Goal: Task Accomplishment & Management: Complete application form

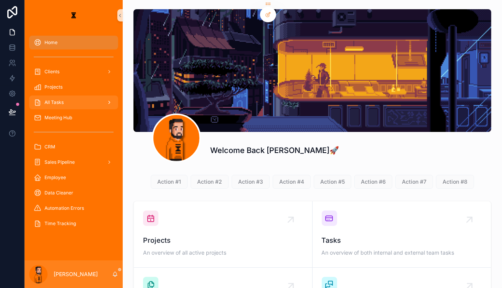
click at [87, 96] on div "All Tasks" at bounding box center [74, 102] width 80 height 12
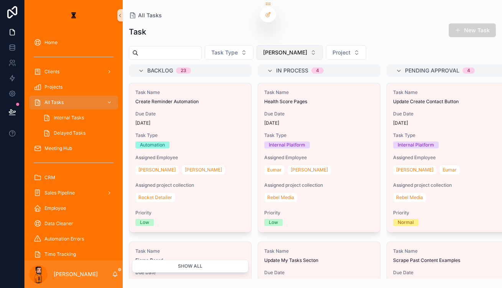
click at [264, 46] on button "[PERSON_NAME]" at bounding box center [289, 52] width 66 height 15
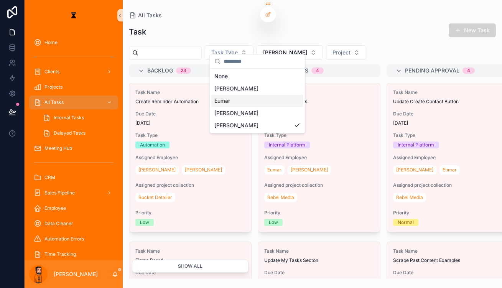
click at [249, 95] on div "Eumar" at bounding box center [257, 101] width 92 height 12
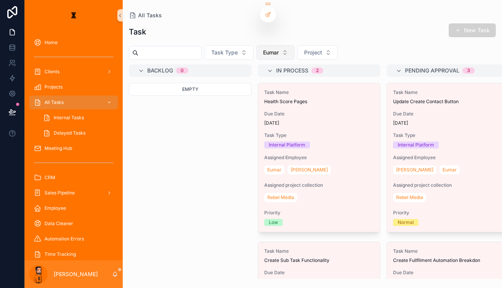
click at [267, 45] on button "Eumar" at bounding box center [275, 52] width 38 height 15
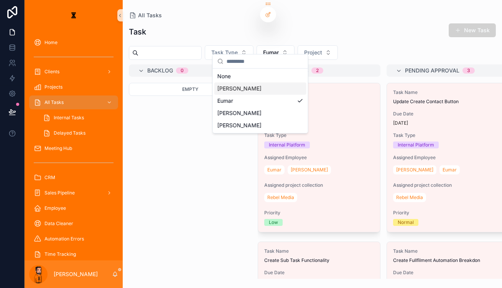
click at [255, 86] on div "[PERSON_NAME]" at bounding box center [260, 88] width 92 height 12
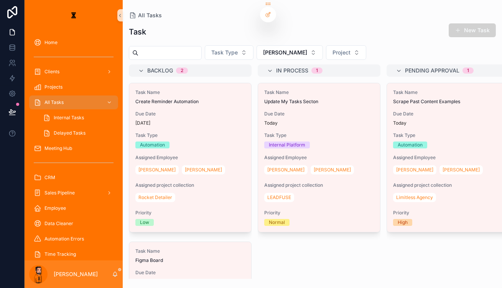
click at [100, 279] on div "[PERSON_NAME]" at bounding box center [74, 274] width 98 height 28
click at [113, 273] on icon "scrollable content" at bounding box center [115, 273] width 4 height 3
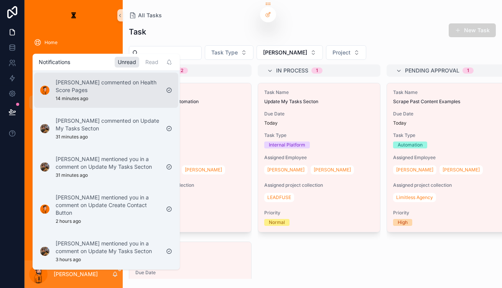
click at [93, 91] on div "[PERSON_NAME] commented on Health Score Pages 14 minutes ago" at bounding box center [108, 90] width 104 height 23
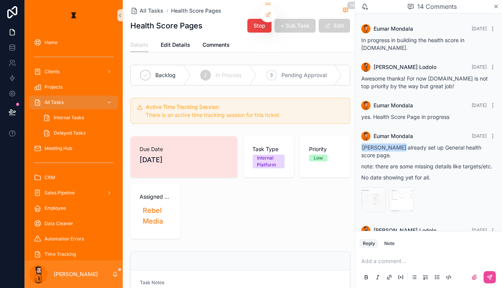
scroll to position [344, 0]
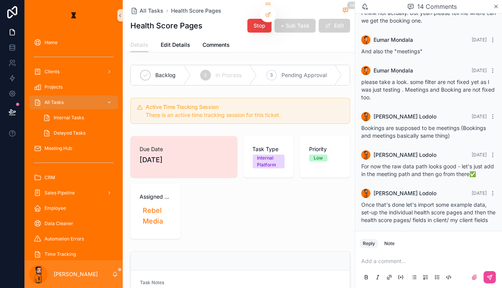
drag, startPoint x: 415, startPoint y: 197, endPoint x: 382, endPoint y: 194, distance: 32.8
click at [382, 247] on div "for date meeting should I use the MeetingDate? or the createddate ?" at bounding box center [428, 254] width 134 height 15
click at [394, 261] on p "scrollable content" at bounding box center [430, 261] width 138 height 8
click at [489, 280] on icon "scrollable content" at bounding box center [489, 277] width 6 height 6
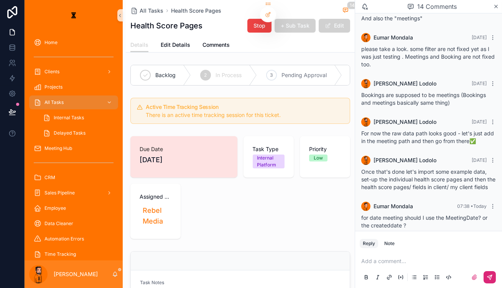
scroll to position [377, 0]
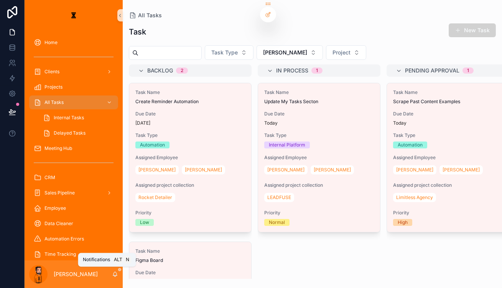
click at [112, 276] on icon "scrollable content" at bounding box center [115, 274] width 6 height 6
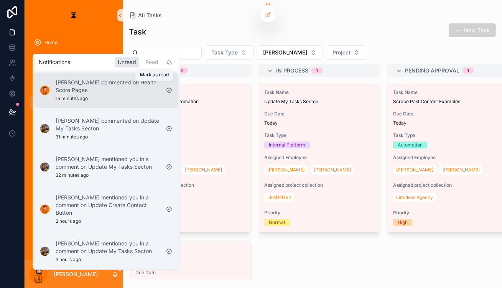
click at [166, 87] on icon "scrollable content" at bounding box center [169, 90] width 6 height 6
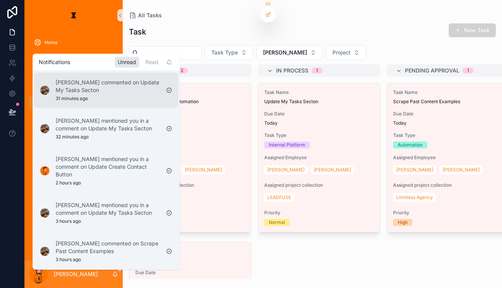
click at [113, 88] on p "[PERSON_NAME] commented on Update My Tasks Secton" at bounding box center [108, 86] width 104 height 15
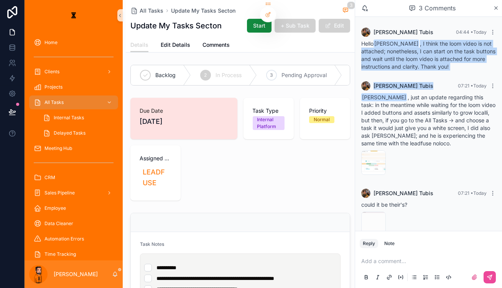
drag, startPoint x: 418, startPoint y: 35, endPoint x: 456, endPoint y: 71, distance: 52.0
click at [456, 71] on div "[PERSON_NAME] 04:44 • [DATE] Hello [PERSON_NAME] , I think the loom video is no…" at bounding box center [428, 133] width 147 height 233
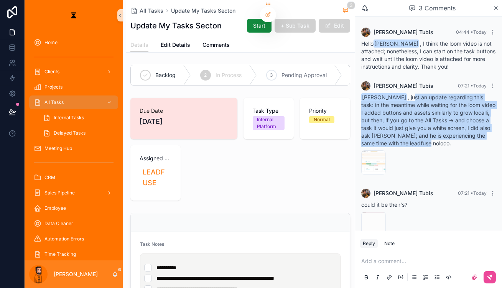
drag, startPoint x: 412, startPoint y: 86, endPoint x: 444, endPoint y: 131, distance: 55.2
click at [444, 131] on div "[PERSON_NAME] 07:21 • [DATE] [PERSON_NAME] , just an update regarding this task…" at bounding box center [428, 130] width 144 height 106
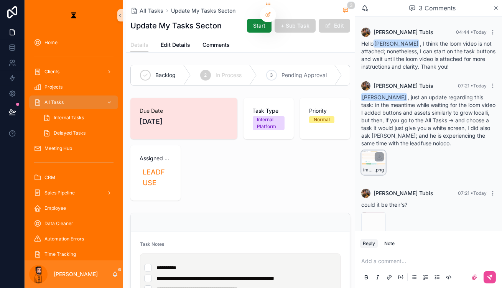
click at [385, 165] on div "image .png" at bounding box center [373, 169] width 24 height 9
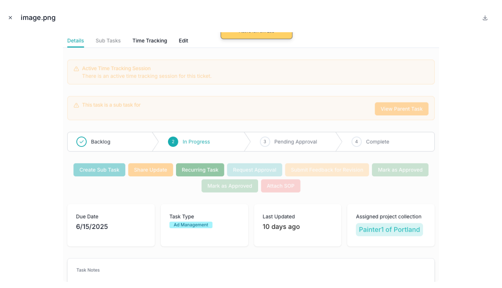
click at [11, 15] on icon "Close modal" at bounding box center [10, 17] width 5 height 5
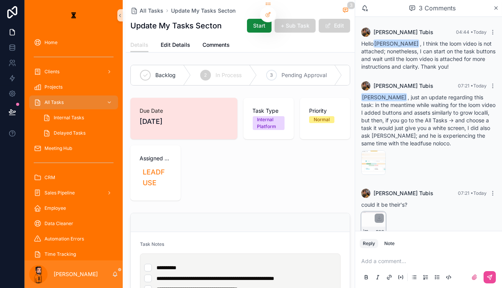
click at [382, 212] on div "image .png" at bounding box center [373, 224] width 25 height 25
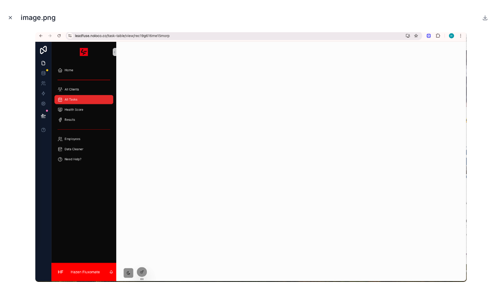
click at [10, 15] on icon "Close modal" at bounding box center [10, 17] width 5 height 5
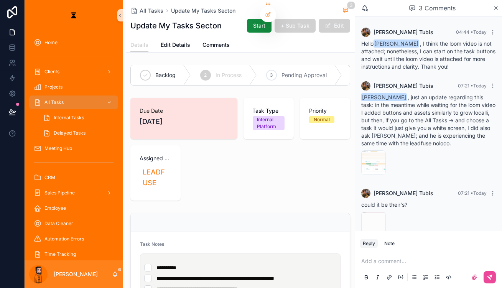
click at [429, 249] on div "Reply Note" at bounding box center [428, 243] width 147 height 12
click at [430, 270] on div "Add a comment..." at bounding box center [428, 269] width 138 height 32
click at [435, 256] on div "Add a comment..." at bounding box center [428, 269] width 138 height 32
click at [436, 261] on p "scrollable content" at bounding box center [430, 261] width 138 height 8
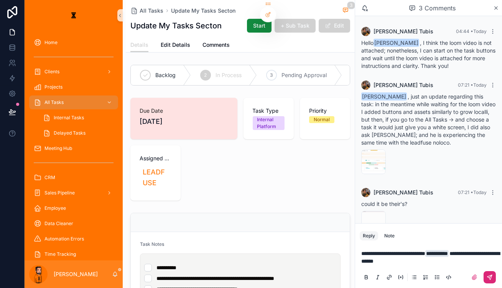
click at [492, 276] on icon "scrollable content" at bounding box center [489, 277] width 5 height 5
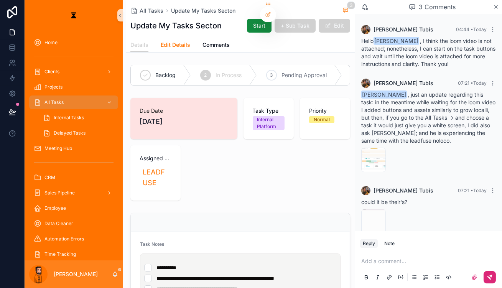
click at [162, 41] on span "Edit Details" at bounding box center [176, 45] width 30 height 8
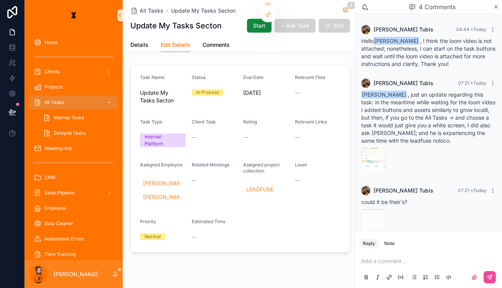
scroll to position [15, 0]
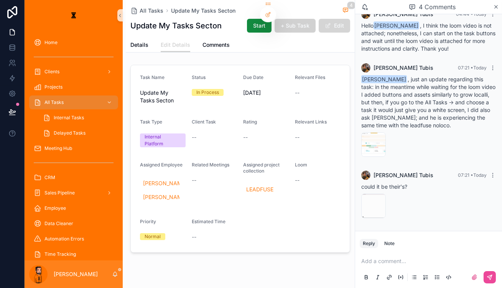
click at [350, 25] on button "Edit" at bounding box center [333, 26] width 31 height 14
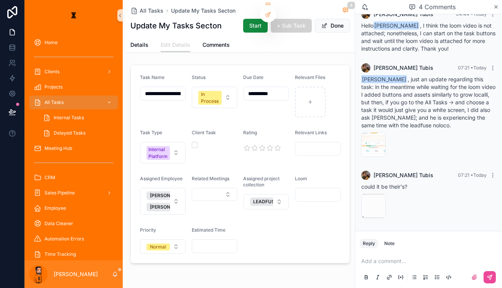
click at [325, 189] on input "scrollable content" at bounding box center [317, 194] width 45 height 11
paste input "**********"
type input "**********"
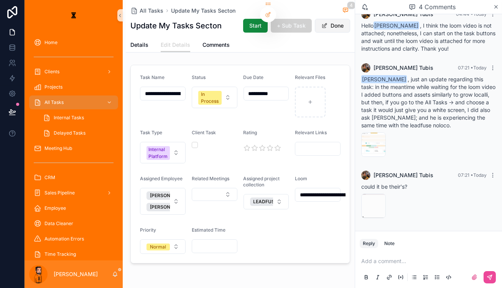
click at [350, 27] on button "Done" at bounding box center [332, 26] width 35 height 14
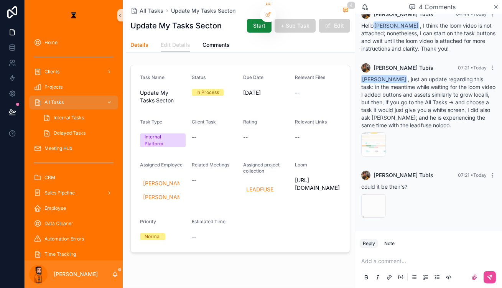
click at [130, 46] on link "Details" at bounding box center [139, 45] width 18 height 15
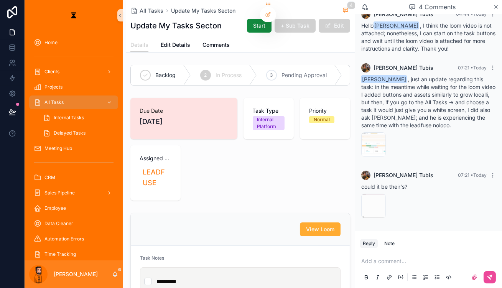
click at [417, 261] on p "scrollable content" at bounding box center [430, 261] width 138 height 8
click at [492, 278] on icon "scrollable content" at bounding box center [489, 277] width 6 height 6
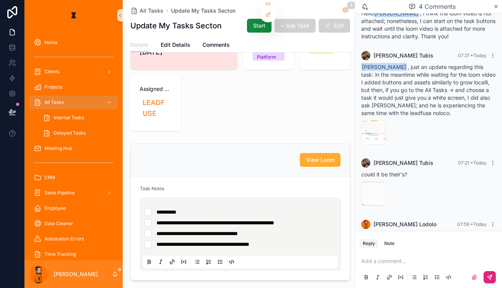
scroll to position [40, 0]
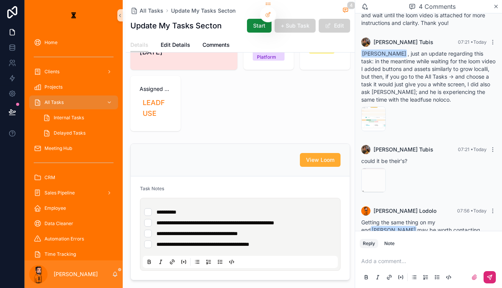
click at [102, 274] on div "[PERSON_NAME]" at bounding box center [74, 274] width 98 height 28
click at [112, 274] on icon "scrollable content" at bounding box center [115, 274] width 6 height 6
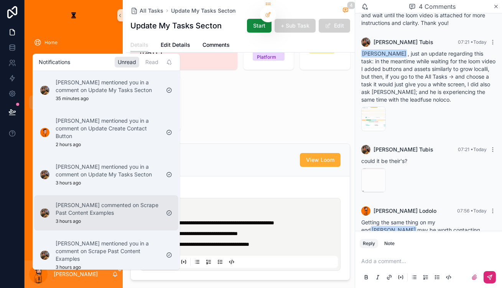
click at [117, 201] on p "[PERSON_NAME] commented on Scrape Past Content Examples" at bounding box center [108, 208] width 104 height 15
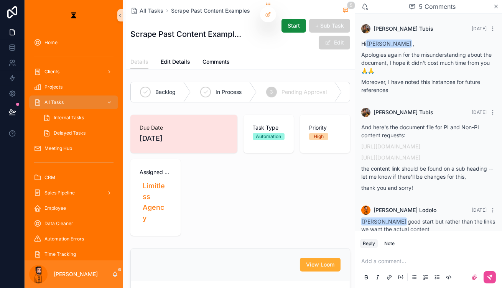
scroll to position [131, 0]
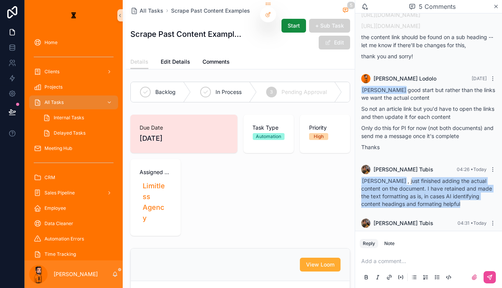
drag, startPoint x: 415, startPoint y: 172, endPoint x: 482, endPoint y: 200, distance: 72.7
click at [489, 196] on div "[PERSON_NAME] 04:26 • [DATE] [PERSON_NAME] , just finished adding the actual co…" at bounding box center [428, 186] width 144 height 52
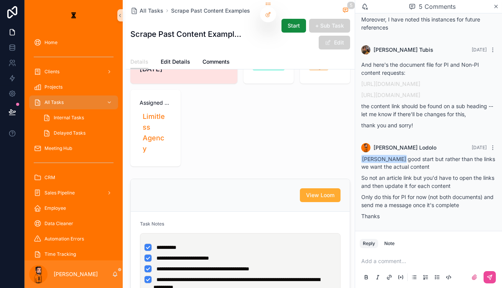
scroll to position [0, 0]
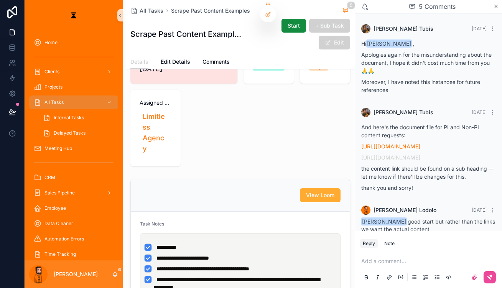
click at [402, 143] on link "[URL][DOMAIN_NAME]" at bounding box center [390, 146] width 59 height 7
click at [407, 156] on p "[URL][DOMAIN_NAME]" at bounding box center [428, 157] width 134 height 8
click at [445, 161] on p "[URL][DOMAIN_NAME]" at bounding box center [428, 157] width 134 height 8
click at [442, 156] on p "[URL][DOMAIN_NAME]" at bounding box center [428, 157] width 134 height 8
click at [420, 154] on link "[URL][DOMAIN_NAME]" at bounding box center [390, 157] width 59 height 7
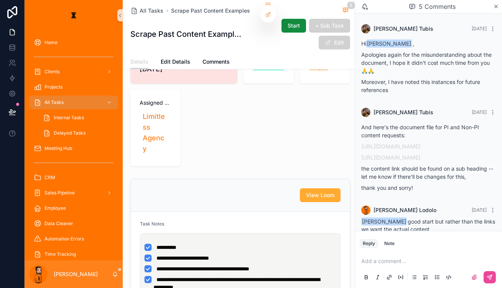
scroll to position [131, 0]
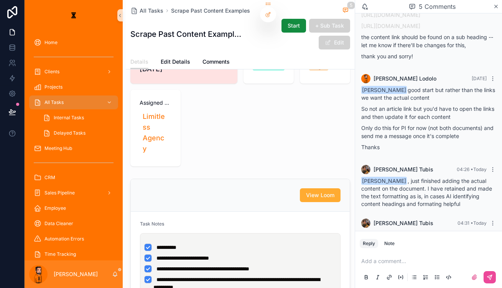
click at [419, 265] on p "scrollable content" at bounding box center [430, 261] width 138 height 8
click at [497, 276] on div "scrollable content" at bounding box center [428, 276] width 138 height 15
click at [490, 275] on icon "scrollable content" at bounding box center [489, 277] width 6 height 6
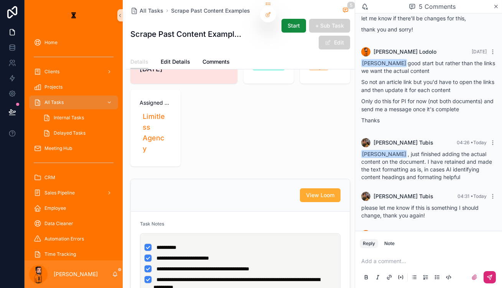
scroll to position [0, 0]
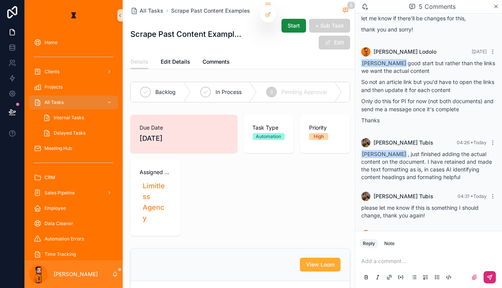
click at [366, 88] on span "Complete" at bounding box center [378, 92] width 24 height 8
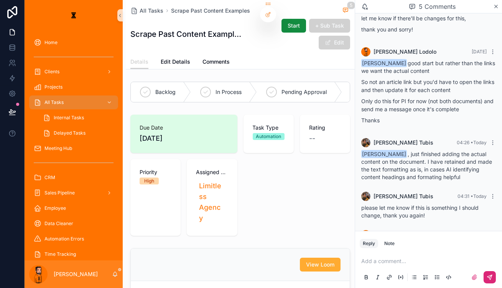
drag, startPoint x: 119, startPoint y: 67, endPoint x: 127, endPoint y: 80, distance: 15.1
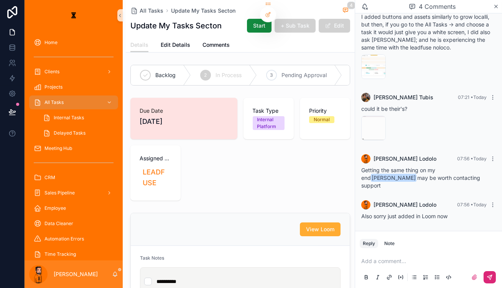
scroll to position [41, 0]
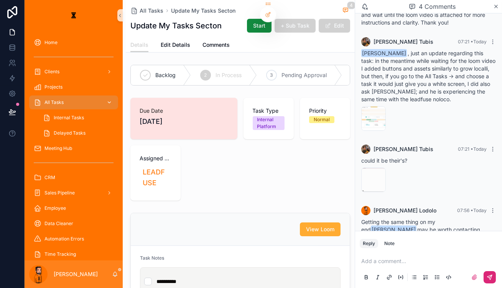
click at [84, 96] on div "All Tasks" at bounding box center [74, 102] width 80 height 12
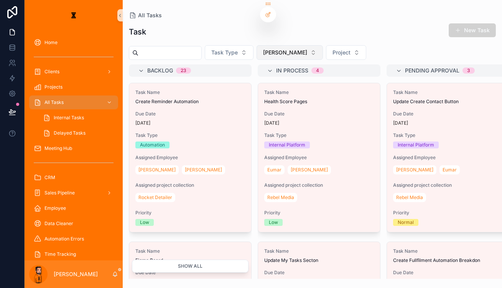
click at [263, 49] on span "[PERSON_NAME]" at bounding box center [285, 53] width 44 height 8
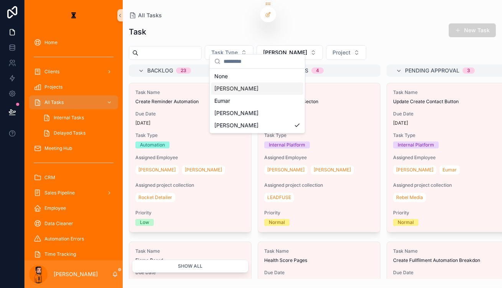
click at [238, 87] on div "[PERSON_NAME]" at bounding box center [257, 88] width 92 height 12
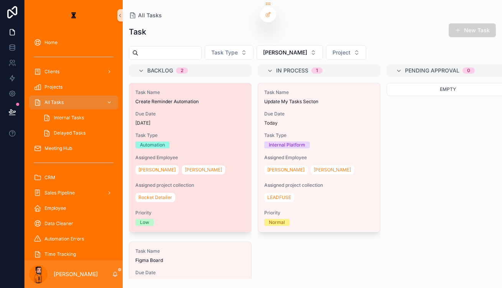
click at [194, 111] on span "Due Date" at bounding box center [190, 114] width 110 height 6
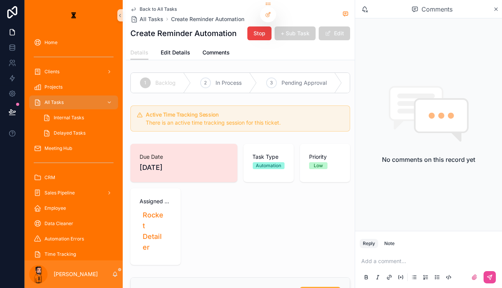
click at [418, 265] on p "scrollable content" at bounding box center [430, 261] width 138 height 8
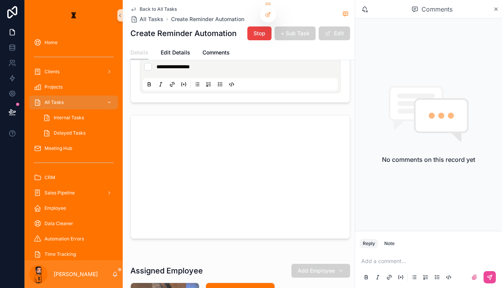
scroll to position [313, 0]
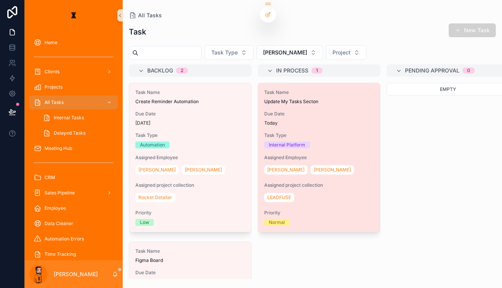
click at [301, 134] on div "Task Name Update My Tasks Secton Due Date [DATE] Task Type Internal Platform As…" at bounding box center [319, 157] width 122 height 149
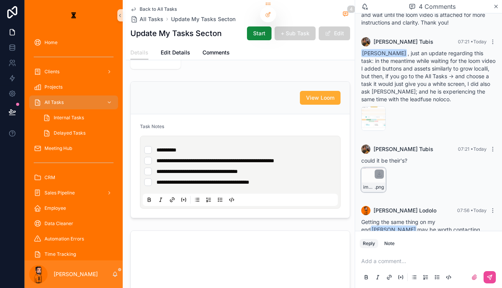
scroll to position [40, 0]
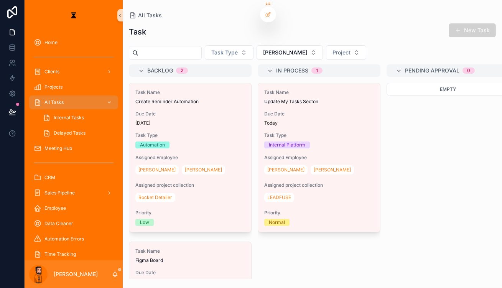
click at [123, 269] on div "Backlog 2 Task Name Create Reminder Automation Due Date [DATE] Task Type Automa…" at bounding box center [312, 171] width 379 height 214
click at [103, 272] on div "[PERSON_NAME]" at bounding box center [74, 274] width 98 height 28
click at [112, 272] on icon "scrollable content" at bounding box center [115, 274] width 6 height 6
click at [113, 275] on icon "scrollable content" at bounding box center [115, 273] width 4 height 3
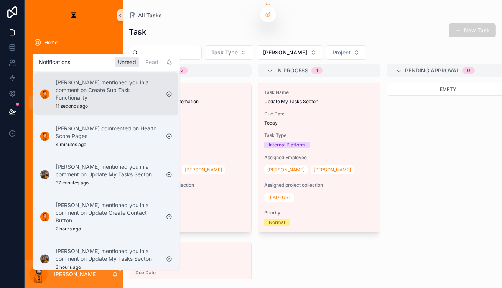
click at [92, 89] on p "[PERSON_NAME] mentioned you in a comment on Create Sub Task Functionality" at bounding box center [108, 90] width 104 height 23
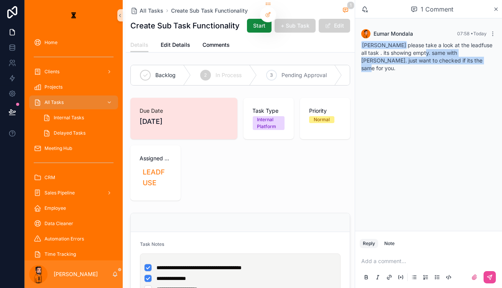
drag, startPoint x: 428, startPoint y: 44, endPoint x: 448, endPoint y: 55, distance: 22.8
click at [448, 55] on span "[PERSON_NAME] please take a look at the leadfuse all task . its showing empty. …" at bounding box center [426, 57] width 131 height 30
click at [448, 56] on div "[PERSON_NAME] please take a look at the leadfuse all task . its showing empty. …" at bounding box center [428, 56] width 134 height 31
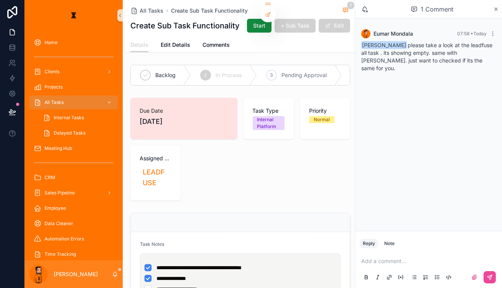
click at [415, 264] on p "scrollable content" at bounding box center [430, 261] width 138 height 8
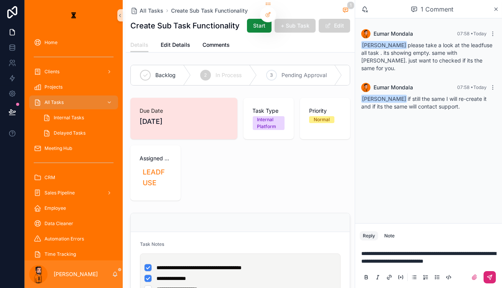
click at [489, 279] on icon "scrollable content" at bounding box center [489, 277] width 6 height 6
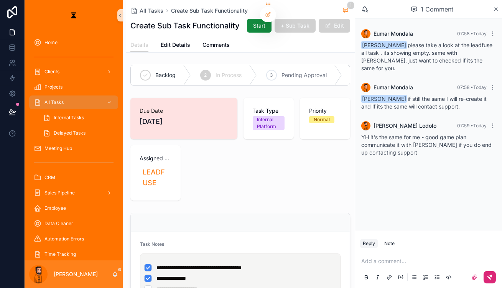
click at [403, 269] on div "Add a comment..." at bounding box center [428, 269] width 138 height 32
click at [402, 258] on div "Add a comment..." at bounding box center [428, 269] width 138 height 32
click at [406, 262] on p "scrollable content" at bounding box center [430, 261] width 138 height 8
click at [489, 284] on div "scrollable content" at bounding box center [428, 276] width 138 height 15
click at [488, 281] on button "scrollable content" at bounding box center [489, 277] width 12 height 12
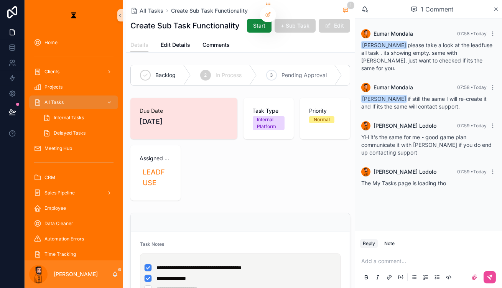
click at [411, 259] on div "Add a comment..." at bounding box center [428, 269] width 138 height 32
click at [417, 262] on p "scrollable content" at bounding box center [430, 261] width 138 height 8
click at [495, 277] on button "scrollable content" at bounding box center [489, 277] width 12 height 12
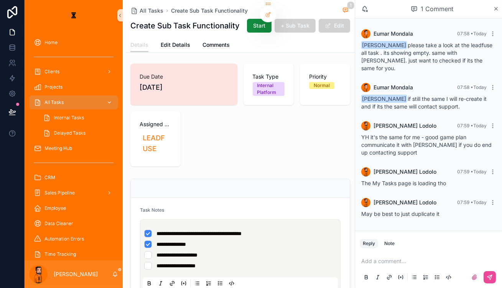
scroll to position [34, 0]
click at [29, 95] on link "All Tasks" at bounding box center [73, 102] width 89 height 14
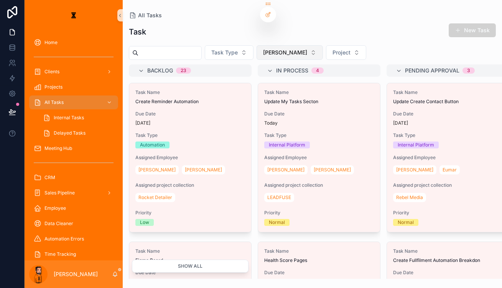
click at [256, 46] on button "[PERSON_NAME]" at bounding box center [289, 52] width 66 height 15
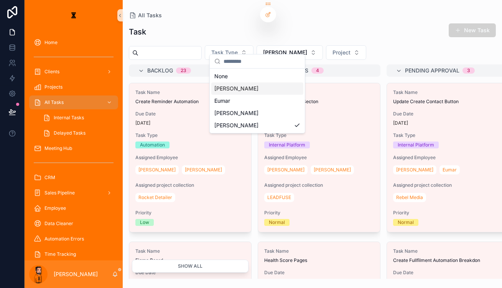
click at [227, 86] on span "[PERSON_NAME]" at bounding box center [236, 89] width 44 height 8
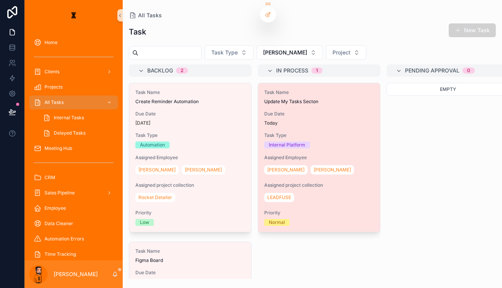
click at [274, 98] on span "Update My Tasks Secton" at bounding box center [319, 101] width 110 height 6
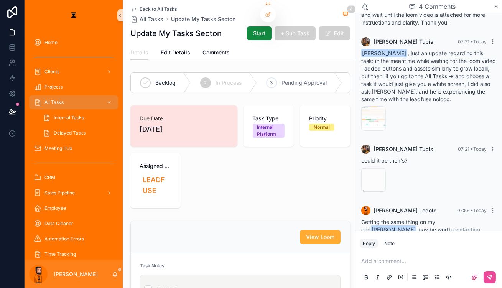
scroll to position [40, 0]
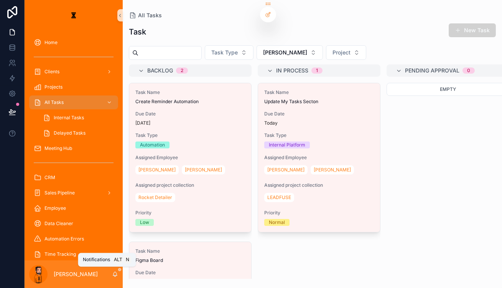
click at [112, 274] on icon "scrollable content" at bounding box center [115, 274] width 6 height 6
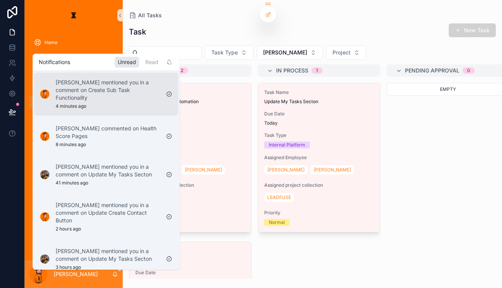
click at [104, 85] on p "[PERSON_NAME] mentioned you in a comment on Create Sub Task Functionality" at bounding box center [108, 90] width 104 height 23
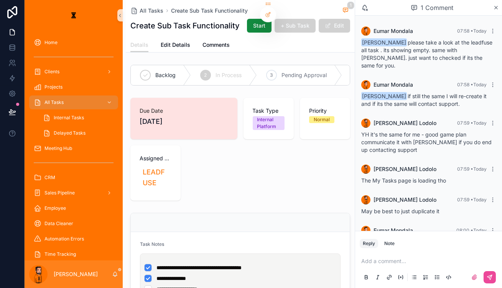
click at [415, 259] on div "1 Comment [PERSON_NAME] 07:58 • [DATE] [PERSON_NAME] please take a look at the …" at bounding box center [427, 144] width 147 height 288
click at [418, 264] on p "scrollable content" at bounding box center [430, 261] width 138 height 8
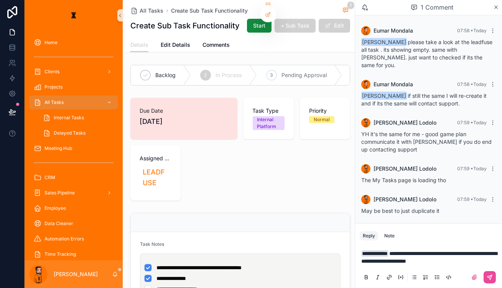
click at [497, 278] on div "scrollable content" at bounding box center [428, 276] width 138 height 15
click at [491, 277] on icon "scrollable content" at bounding box center [490, 276] width 3 height 3
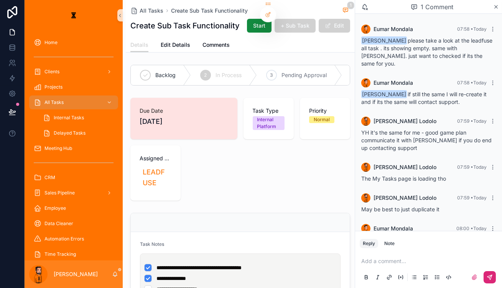
drag, startPoint x: 459, startPoint y: 270, endPoint x: 457, endPoint y: 262, distance: 7.5
click at [459, 269] on div "Add a comment..." at bounding box center [428, 269] width 138 height 32
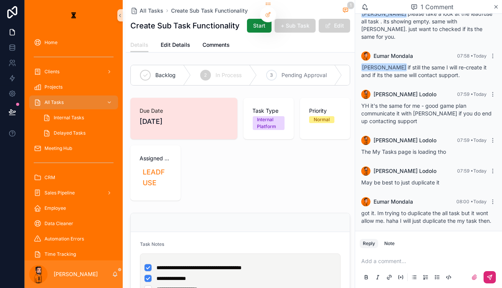
scroll to position [28, 0]
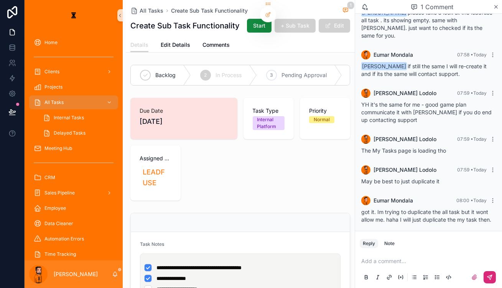
click at [412, 265] on p "scrollable content" at bounding box center [430, 261] width 138 height 8
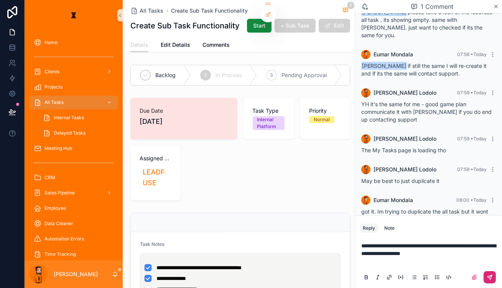
click at [494, 280] on button "scrollable content" at bounding box center [489, 277] width 12 height 12
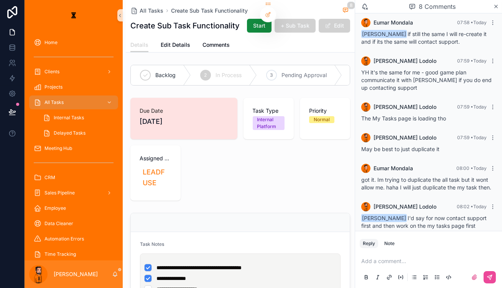
click at [93, 274] on div "[PERSON_NAME]" at bounding box center [74, 274] width 98 height 28
click at [98, 279] on div "[PERSON_NAME]" at bounding box center [74, 274] width 98 height 28
click at [112, 276] on icon "scrollable content" at bounding box center [115, 274] width 6 height 6
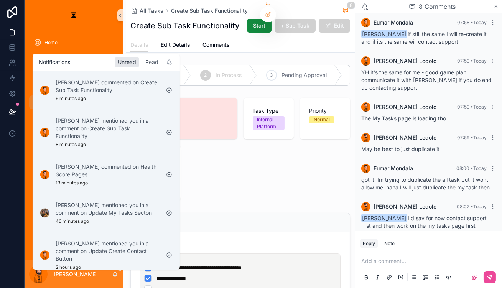
click at [142, 62] on div "Read" at bounding box center [151, 62] width 19 height 11
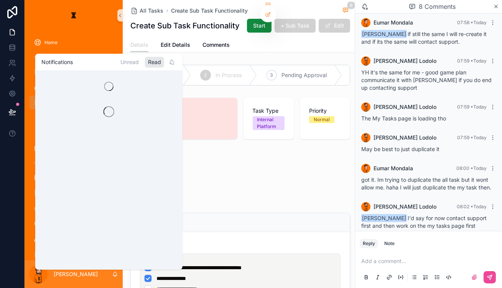
click at [145, 62] on div "Read" at bounding box center [154, 62] width 19 height 11
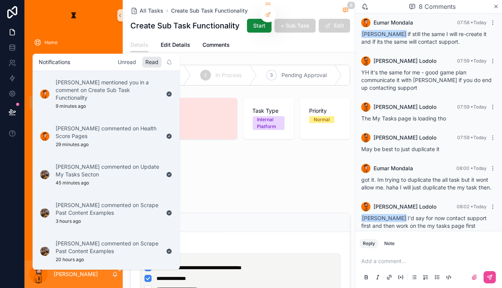
click at [117, 61] on div "Unread" at bounding box center [127, 62] width 25 height 11
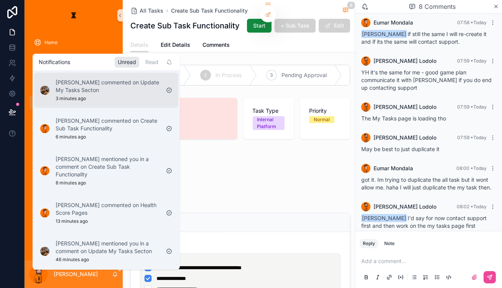
click at [107, 85] on p "[PERSON_NAME] commented on Update My Tasks Secton" at bounding box center [108, 86] width 104 height 15
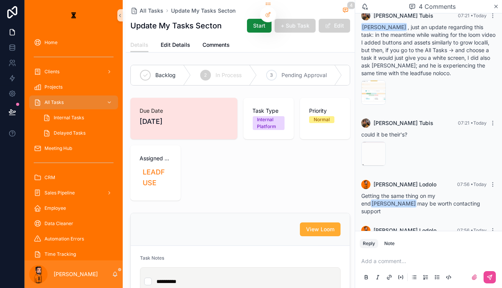
scroll to position [66, 0]
drag, startPoint x: 176, startPoint y: 3, endPoint x: 191, endPoint y: 5, distance: 15.4
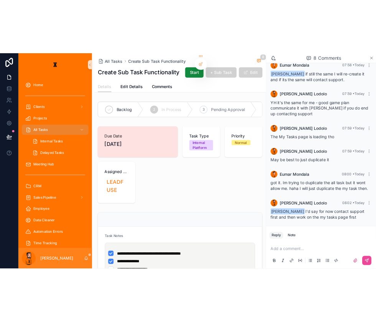
scroll to position [60, 0]
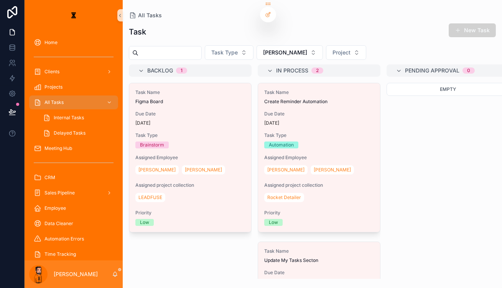
click at [264, 132] on span "Task Type" at bounding box center [319, 135] width 110 height 6
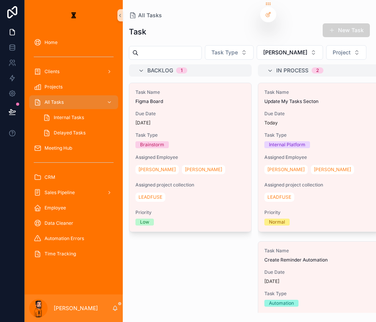
click at [97, 287] on div "[PERSON_NAME]" at bounding box center [74, 309] width 98 height 28
click at [112, 287] on icon "scrollable content" at bounding box center [115, 308] width 6 height 6
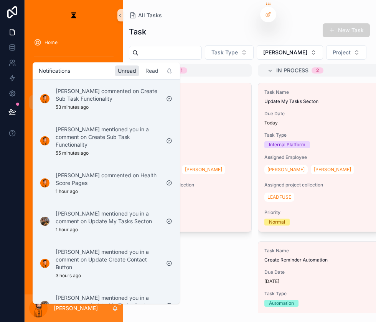
click at [142, 72] on div "Read" at bounding box center [151, 71] width 19 height 11
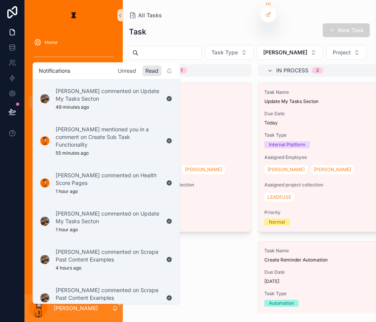
click at [115, 74] on div "Unread" at bounding box center [127, 71] width 25 height 11
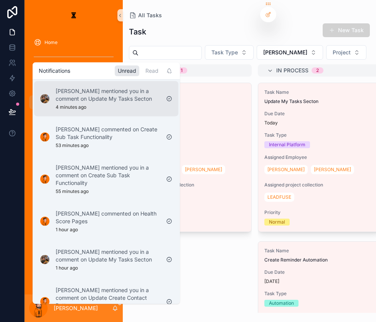
click at [123, 89] on p "[PERSON_NAME] mentioned you in a comment on Update My Tasks Secton" at bounding box center [108, 94] width 104 height 15
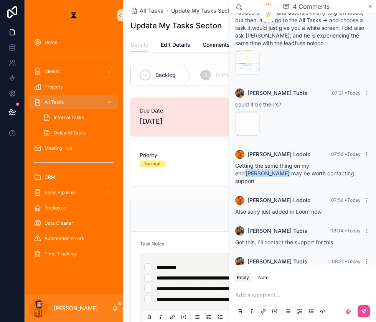
scroll to position [99, 0]
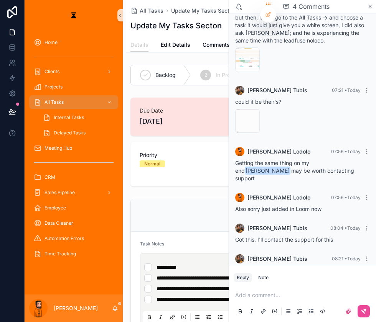
drag, startPoint x: 298, startPoint y: 225, endPoint x: 311, endPoint y: 234, distance: 15.9
click at [311, 267] on div "[PERSON_NAME] , I'm sorry -- is the loom video found/attached here? or I am mis…" at bounding box center [302, 274] width 134 height 15
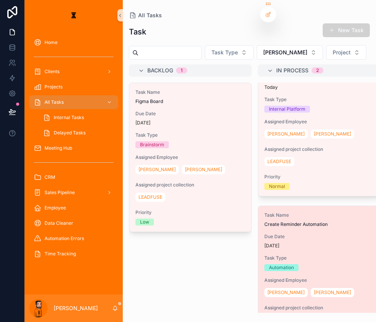
scroll to position [38, 0]
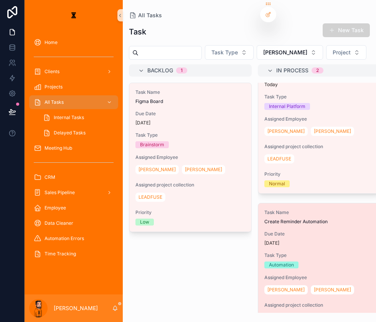
click at [303, 203] on div "Task Name Create Reminder Automation Due Date [DATE] Task Type Automation Assig…" at bounding box center [319, 277] width 122 height 149
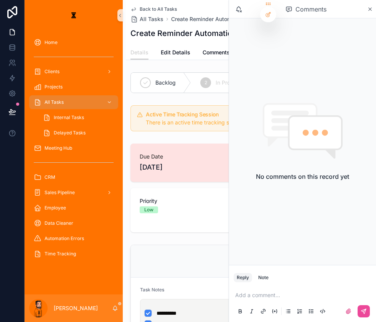
click at [273, 287] on p "scrollable content" at bounding box center [304, 296] width 138 height 8
click at [374, 9] on div "Comments" at bounding box center [302, 9] width 147 height 18
click at [367, 7] on icon "scrollable content" at bounding box center [370, 9] width 6 height 6
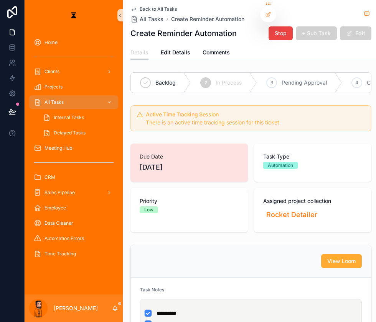
drag, startPoint x: 53, startPoint y: 91, endPoint x: 3, endPoint y: 89, distance: 50.7
click at [53, 99] on span "All Tasks" at bounding box center [53, 102] width 19 height 6
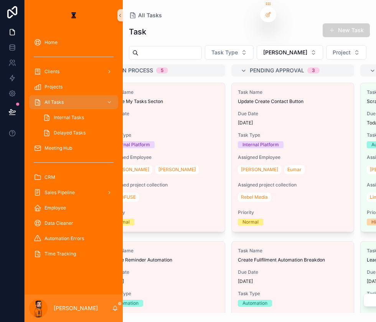
scroll to position [0, 156]
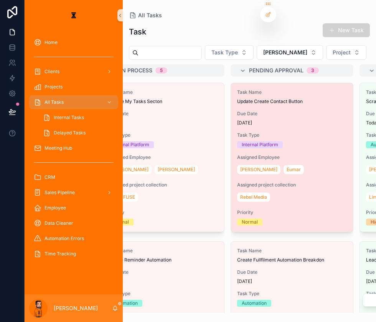
click at [253, 111] on span "Due Date" at bounding box center [292, 114] width 110 height 6
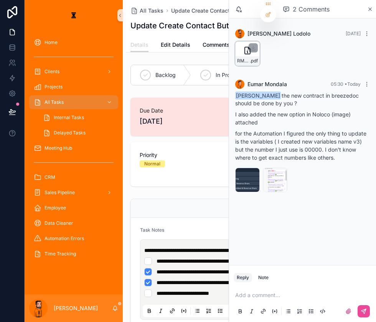
click at [252, 46] on icon "scrollable content" at bounding box center [247, 50] width 9 height 9
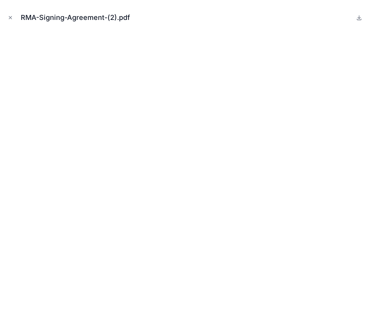
click at [11, 16] on icon "Close modal" at bounding box center [10, 17] width 5 height 5
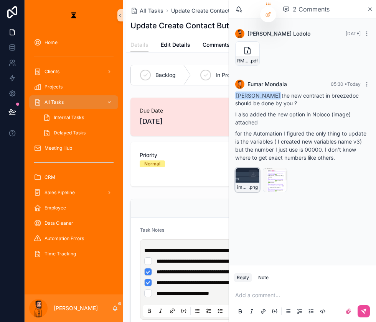
click at [257, 168] on div "image .png" at bounding box center [247, 180] width 25 height 25
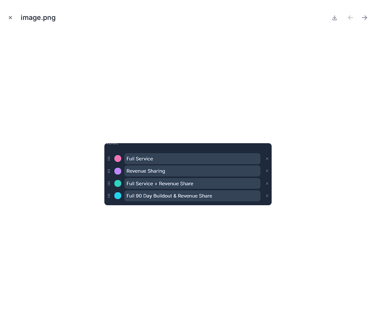
click at [11, 15] on icon "Close modal" at bounding box center [10, 17] width 5 height 5
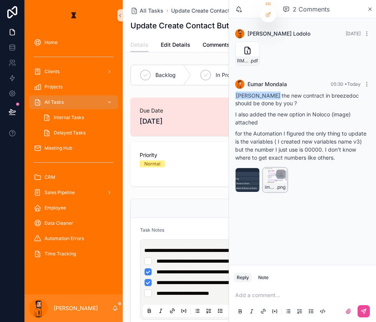
click at [287, 183] on div "image .png" at bounding box center [275, 187] width 24 height 9
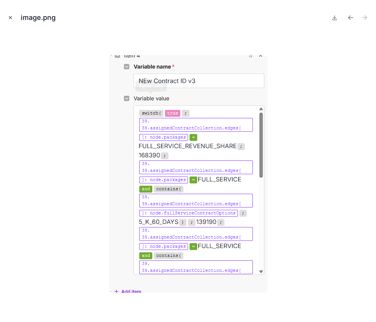
click at [10, 15] on icon "Close modal" at bounding box center [10, 17] width 5 height 5
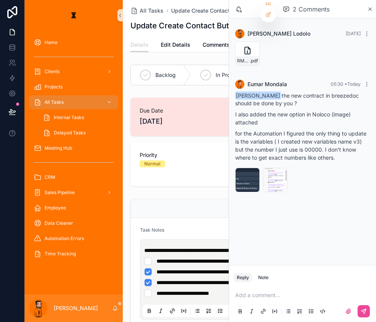
click at [285, 287] on p "scrollable content" at bounding box center [304, 296] width 138 height 8
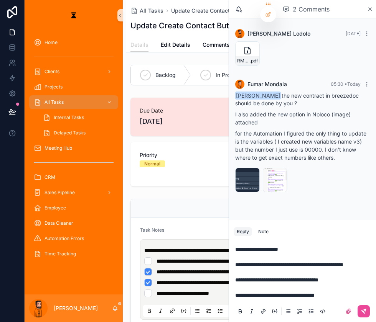
click at [344, 287] on p "**********" at bounding box center [304, 273] width 138 height 54
click at [357, 287] on p "**********" at bounding box center [304, 273] width 138 height 54
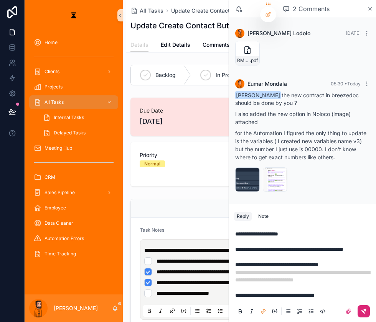
click at [365, 287] on button "scrollable content" at bounding box center [363, 311] width 12 height 12
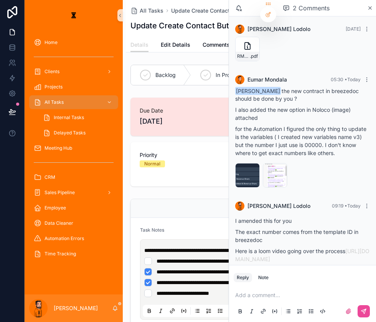
scroll to position [5, 0]
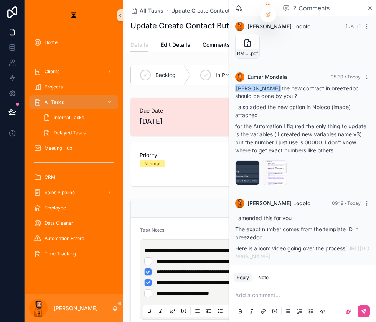
click at [274, 287] on p "scrollable content" at bounding box center [304, 296] width 138 height 8
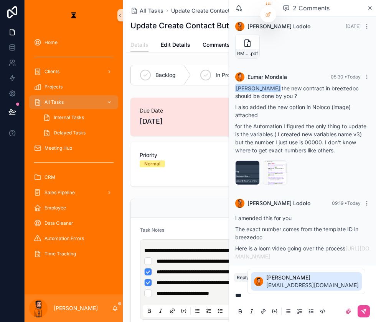
click at [271, 284] on span "[EMAIL_ADDRESS][DOMAIN_NAME]" at bounding box center [312, 286] width 92 height 8
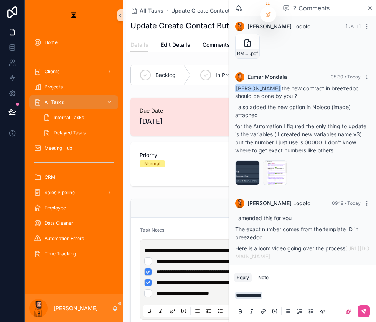
scroll to position [0, 0]
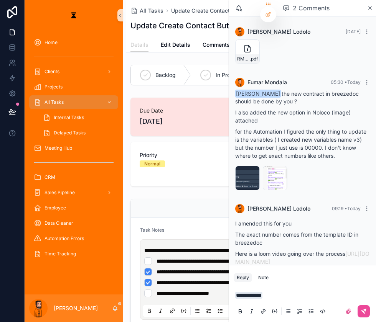
click at [371, 287] on div "**********" at bounding box center [302, 303] width 147 height 38
click at [367, 287] on button "scrollable content" at bounding box center [363, 311] width 12 height 12
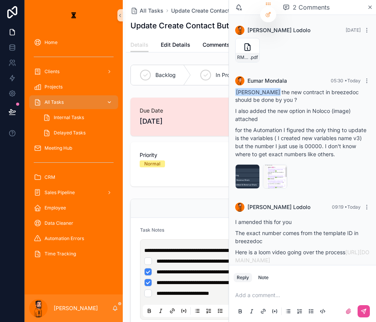
scroll to position [27, 0]
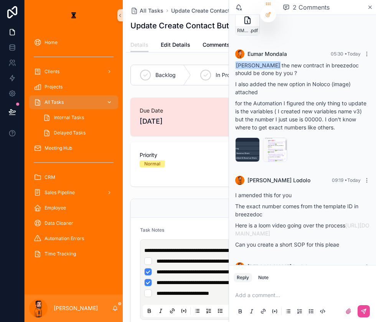
click at [59, 96] on div "All Tasks" at bounding box center [74, 102] width 80 height 12
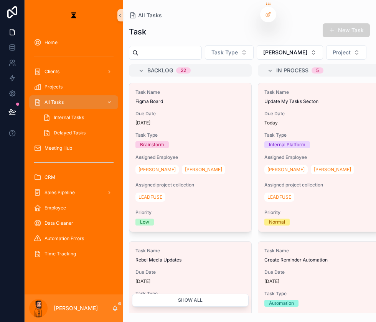
click at [320, 34] on div "Task New Task" at bounding box center [249, 32] width 241 height 18
click at [326, 31] on div "New Task" at bounding box center [340, 30] width 57 height 15
click at [347, 23] on button "New Task" at bounding box center [345, 30] width 47 height 14
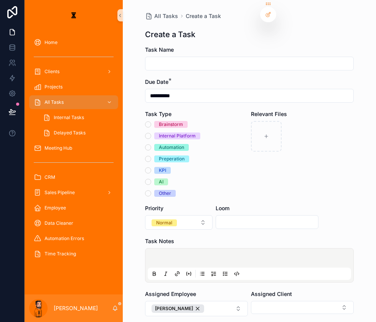
click at [215, 58] on input "scrollable content" at bounding box center [249, 63] width 208 height 11
type input "**********"
click at [161, 190] on div "Other" at bounding box center [165, 193] width 12 height 7
click at [151, 190] on button "Other" at bounding box center [148, 193] width 6 height 6
click at [191, 251] on div "scrollable content" at bounding box center [249, 265] width 203 height 29
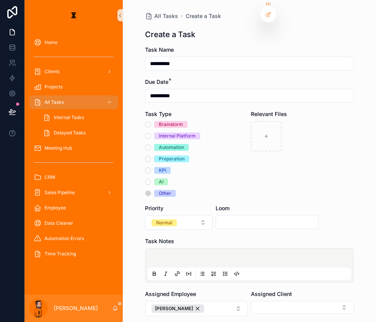
click at [203, 256] on p "scrollable content" at bounding box center [250, 260] width 203 height 8
click at [226, 269] on button "scrollable content" at bounding box center [224, 273] width 9 height 9
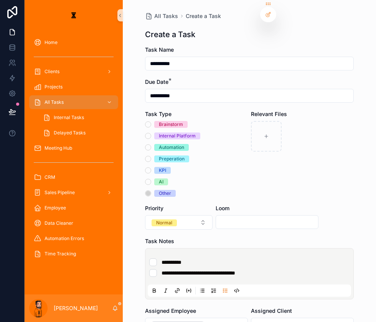
click at [171, 287] on div "[PERSON_NAME]" at bounding box center [177, 325] width 52 height 8
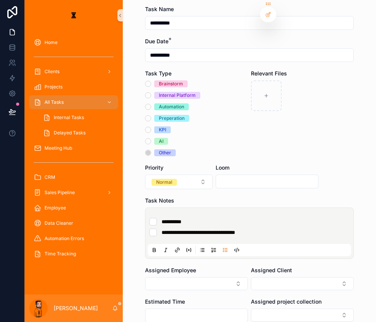
scroll to position [28, 0]
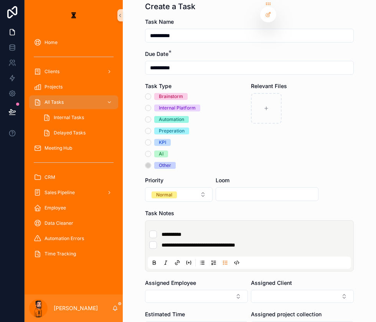
click at [184, 265] on form "**********" at bounding box center [249, 214] width 208 height 392
click at [184, 287] on button "Select Button" at bounding box center [196, 296] width 103 height 13
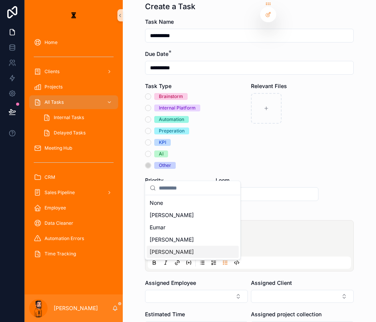
click at [161, 246] on div "[PERSON_NAME]" at bounding box center [192, 252] width 92 height 12
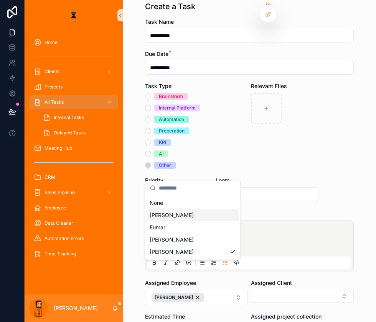
click at [183, 212] on div "[PERSON_NAME]" at bounding box center [192, 215] width 92 height 12
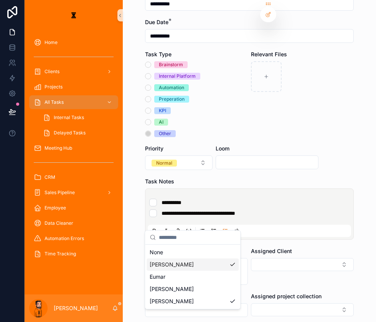
scroll to position [65, 0]
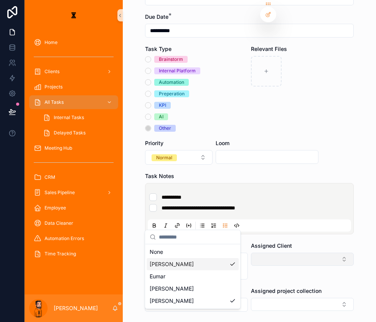
click at [290, 253] on button "Select Button" at bounding box center [302, 259] width 103 height 13
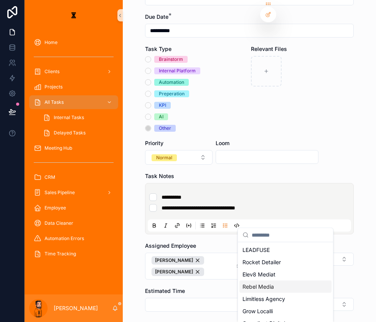
click at [263, 283] on span "Rebel Media" at bounding box center [257, 287] width 31 height 8
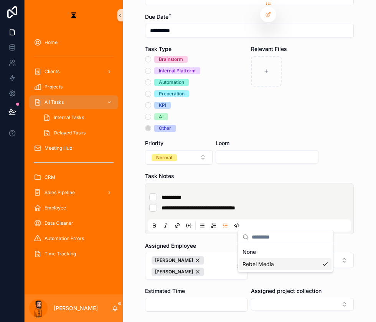
click at [346, 236] on div "**********" at bounding box center [249, 96] width 253 height 322
click at [199, 287] on input "scrollable content" at bounding box center [196, 305] width 102 height 11
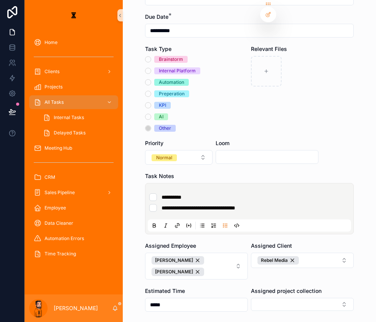
type input "****"
click at [203, 279] on form "**********" at bounding box center [249, 184] width 208 height 406
click at [164, 280] on form "**********" at bounding box center [249, 184] width 208 height 406
click at [178, 267] on form "**********" at bounding box center [249, 184] width 208 height 406
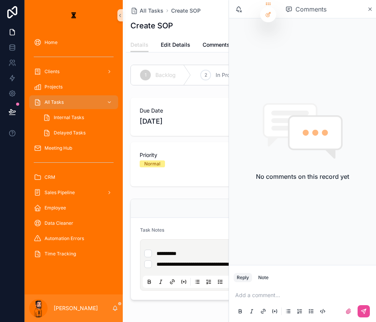
click at [205, 227] on div "Task Notes" at bounding box center [250, 231] width 221 height 9
click at [371, 9] on icon "scrollable content" at bounding box center [370, 9] width 6 height 6
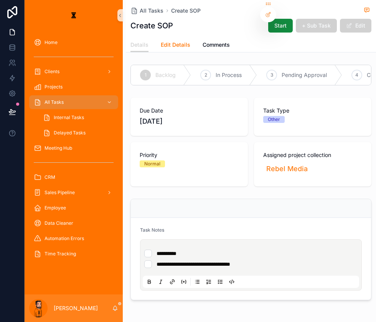
drag, startPoint x: 152, startPoint y: 40, endPoint x: 157, endPoint y: 40, distance: 5.4
click at [161, 41] on span "Edit Details" at bounding box center [176, 45] width 30 height 8
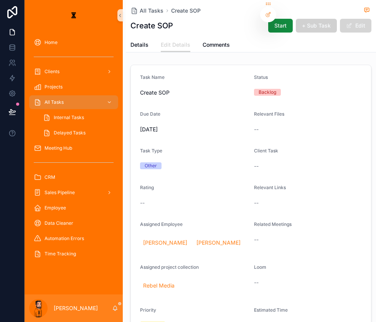
click at [352, 25] on button "Edit" at bounding box center [355, 26] width 31 height 14
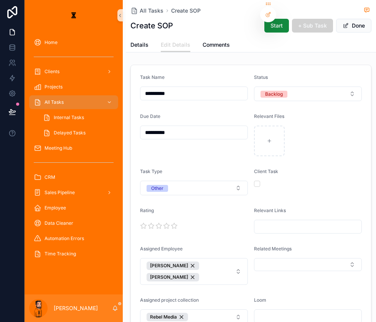
click at [284, 287] on input "scrollable content" at bounding box center [307, 316] width 107 height 11
paste input "**********"
type input "**********"
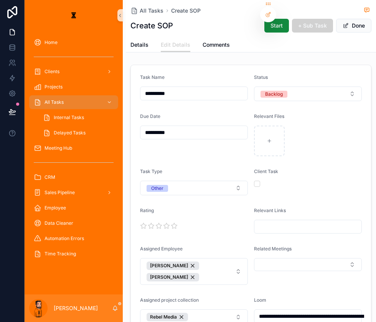
click at [264, 287] on div "**********" at bounding box center [308, 311] width 108 height 28
click at [358, 25] on span "Done" at bounding box center [353, 26] width 35 height 14
click at [360, 20] on button "Done" at bounding box center [353, 26] width 35 height 14
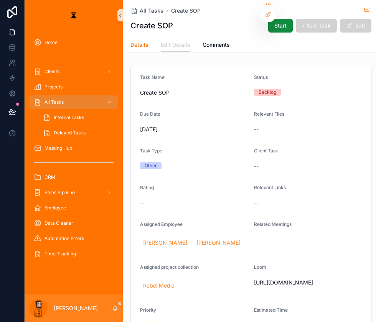
click at [130, 41] on span "Details" at bounding box center [139, 45] width 18 height 8
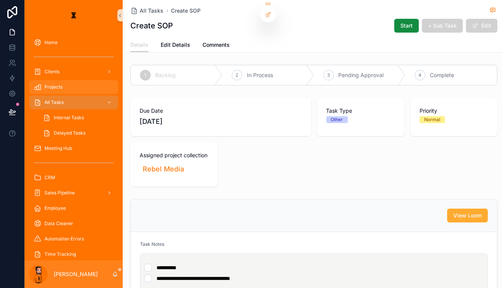
drag, startPoint x: 61, startPoint y: 93, endPoint x: 94, endPoint y: 80, distance: 36.0
click at [61, 96] on div "All Tasks" at bounding box center [74, 102] width 80 height 12
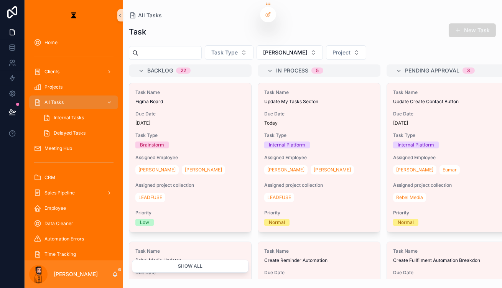
click at [477, 29] on button "New Task" at bounding box center [471, 30] width 47 height 14
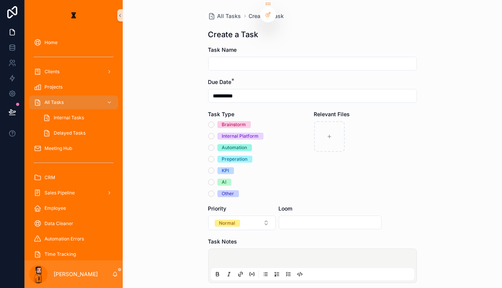
click at [271, 58] on input "scrollable content" at bounding box center [312, 63] width 208 height 11
type input "**********"
click at [240, 256] on p "scrollable content" at bounding box center [313, 260] width 203 height 8
click at [287, 269] on button "scrollable content" at bounding box center [288, 273] width 9 height 9
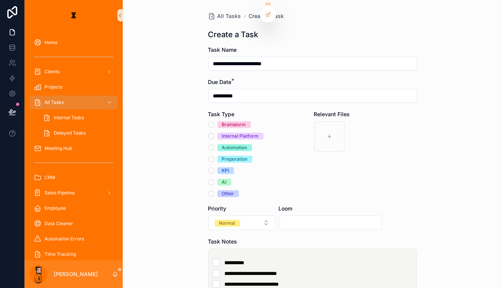
click at [303, 280] on li "**********" at bounding box center [312, 284] width 200 height 8
click at [312, 217] on input "scrollable content" at bounding box center [330, 222] width 102 height 11
paste input "**********"
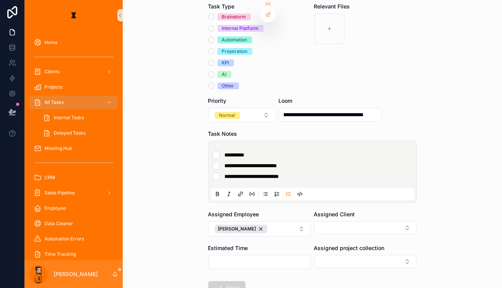
scroll to position [109, 0]
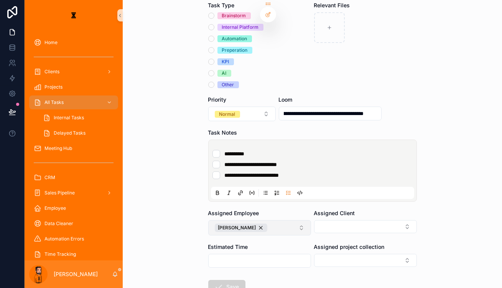
type input "**********"
click at [265, 220] on button "[PERSON_NAME]" at bounding box center [259, 227] width 103 height 15
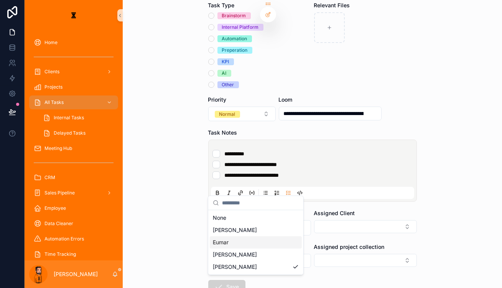
click at [226, 238] on span "Eumar" at bounding box center [221, 242] width 16 height 8
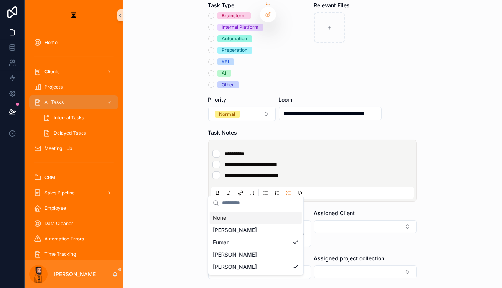
click at [338, 209] on div "Assigned Client" at bounding box center [365, 228] width 103 height 38
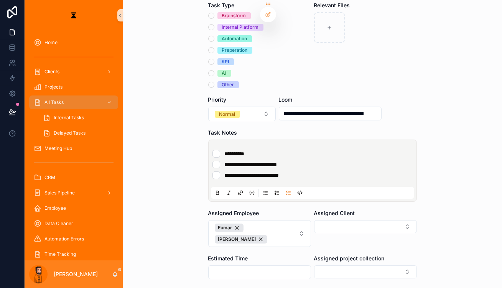
click at [347, 209] on div "Assigned Client" at bounding box center [365, 213] width 103 height 8
click at [345, 220] on button "Select Button" at bounding box center [365, 226] width 103 height 13
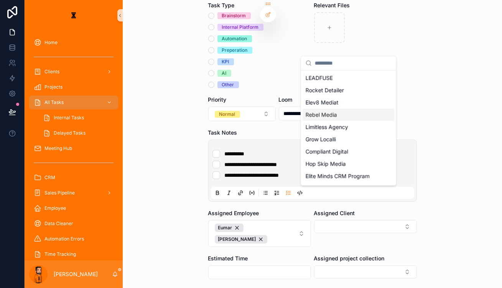
click at [346, 108] on div "Rebel Media" at bounding box center [348, 114] width 92 height 12
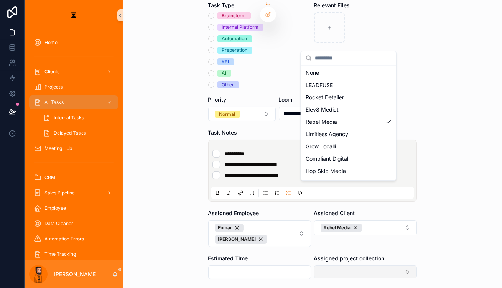
click at [333, 213] on div "**********" at bounding box center [263, 144] width 477 height 288
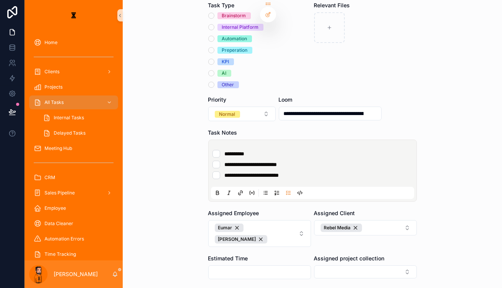
click at [336, 254] on div "Assigned project collection" at bounding box center [365, 266] width 103 height 25
click at [336, 265] on button "Select Button" at bounding box center [365, 271] width 103 height 13
drag, startPoint x: 293, startPoint y: 265, endPoint x: 277, endPoint y: 256, distance: 18.7
click at [293, 265] on form "**********" at bounding box center [312, 145] width 208 height 417
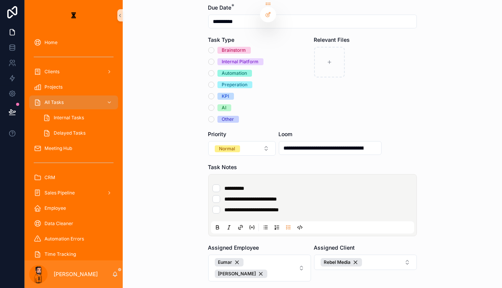
scroll to position [74, 0]
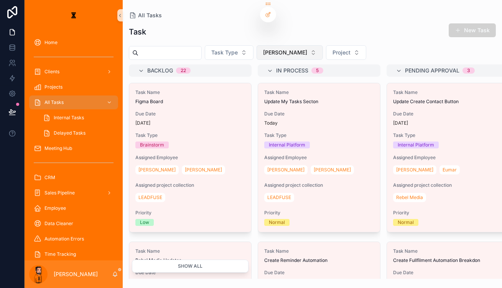
click at [260, 51] on button "[PERSON_NAME]" at bounding box center [289, 52] width 66 height 15
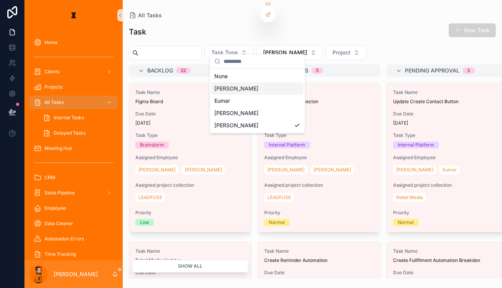
click at [239, 85] on div "[PERSON_NAME]" at bounding box center [257, 88] width 92 height 12
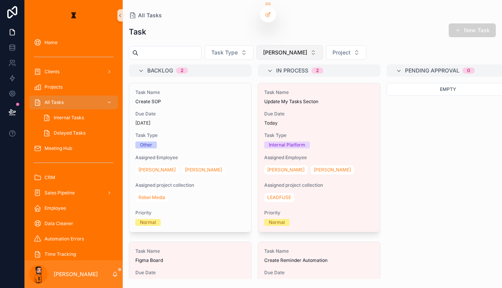
click at [263, 49] on span "[PERSON_NAME]" at bounding box center [285, 53] width 44 height 8
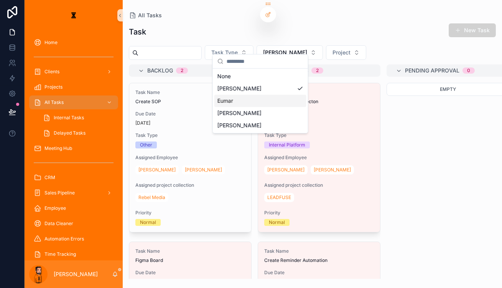
click at [243, 95] on div "Eumar" at bounding box center [260, 101] width 92 height 12
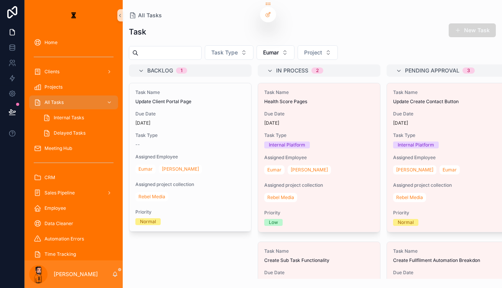
click at [485, 30] on button "New Task" at bounding box center [471, 30] width 47 height 14
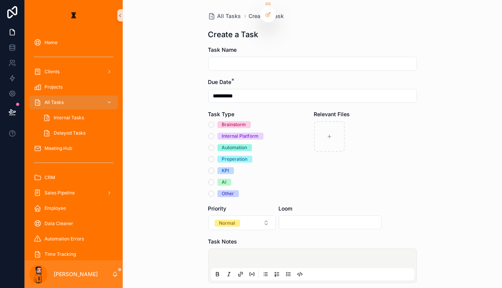
click at [318, 58] on input "scrollable content" at bounding box center [312, 63] width 208 height 11
type input "**********"
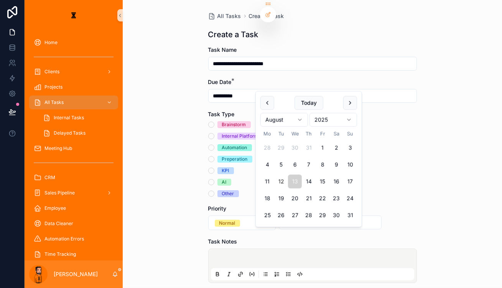
click at [282, 90] on input "**********" at bounding box center [312, 95] width 208 height 11
click at [213, 144] on button "Automation" at bounding box center [211, 147] width 6 height 6
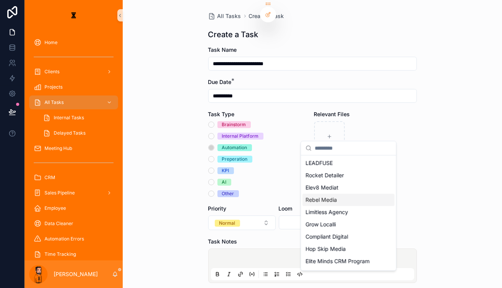
click at [327, 196] on span "Rebel Media" at bounding box center [320, 200] width 31 height 8
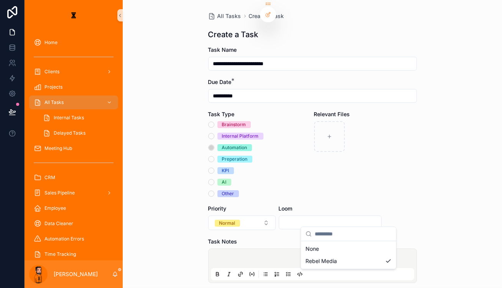
click at [402, 175] on div "**********" at bounding box center [312, 144] width 379 height 288
click at [288, 256] on p "scrollable content" at bounding box center [313, 260] width 203 height 8
click at [430, 182] on div "**********" at bounding box center [312, 144] width 379 height 288
click at [361, 256] on p "**********" at bounding box center [313, 260] width 203 height 8
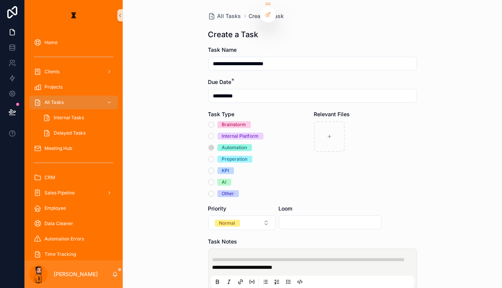
click at [376, 251] on div "**********" at bounding box center [312, 269] width 203 height 37
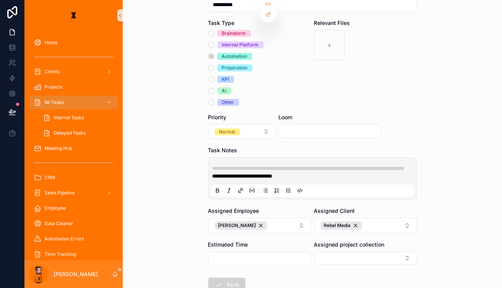
scroll to position [98, 0]
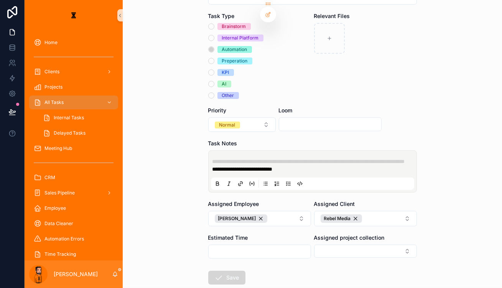
click at [237, 271] on button "Save" at bounding box center [226, 278] width 37 height 14
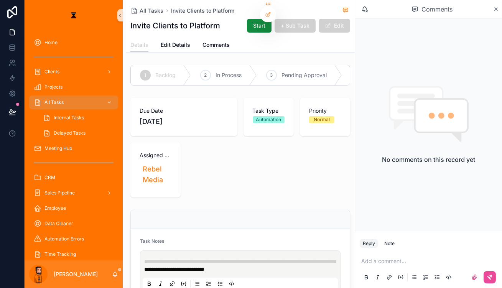
drag, startPoint x: 154, startPoint y: 96, endPoint x: 158, endPoint y: 94, distance: 4.3
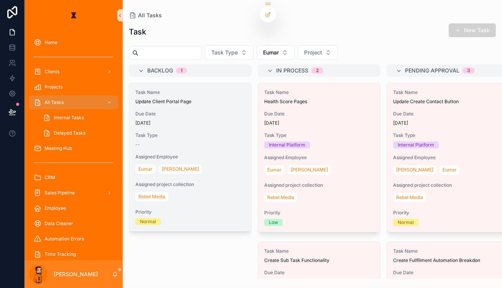
click at [179, 98] on span "Update Client Portal Page" at bounding box center [190, 101] width 110 height 6
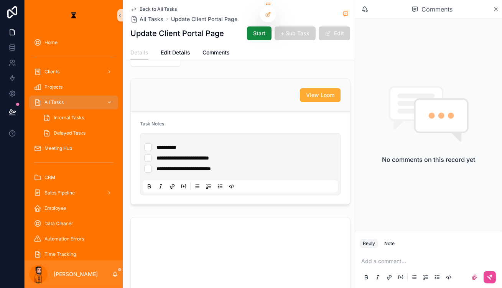
scroll to position [139, 0]
click at [246, 139] on div "**********" at bounding box center [240, 163] width 195 height 57
click at [246, 164] on li "**********" at bounding box center [240, 168] width 192 height 8
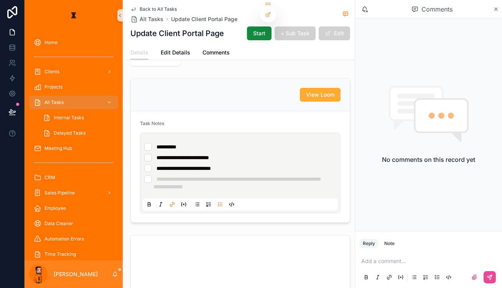
drag, startPoint x: 285, startPoint y: 107, endPoint x: 279, endPoint y: 106, distance: 6.1
click at [285, 140] on div "**********" at bounding box center [241, 167] width 195 height 54
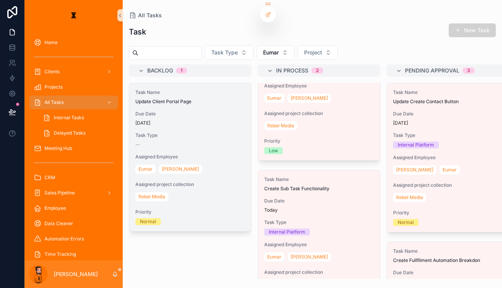
scroll to position [73, 0]
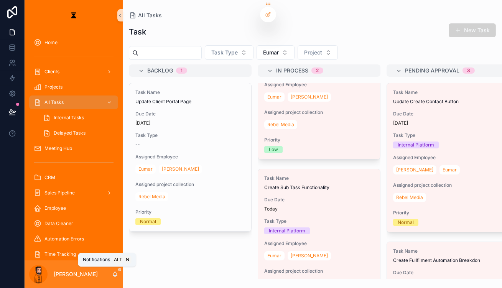
click at [112, 274] on icon "scrollable content" at bounding box center [115, 274] width 6 height 6
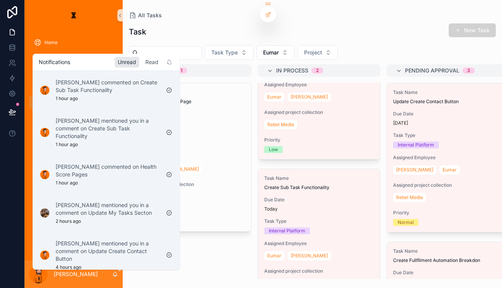
click at [142, 60] on div "Read" at bounding box center [151, 62] width 19 height 11
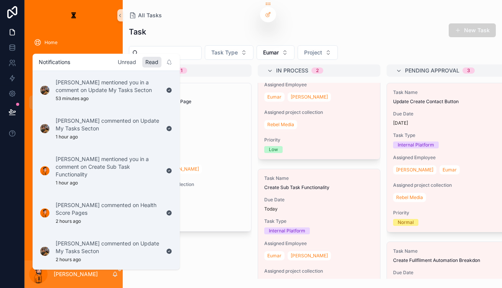
click at [115, 61] on div "Unread" at bounding box center [127, 62] width 25 height 11
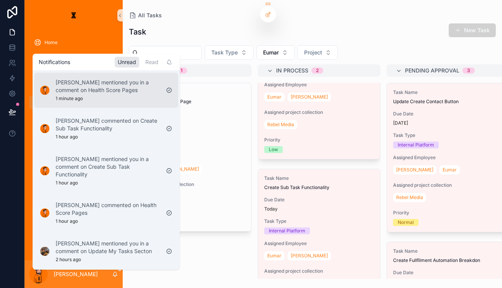
click at [96, 81] on p "[PERSON_NAME] mentioned you in a comment on Health Score Pages" at bounding box center [108, 86] width 104 height 15
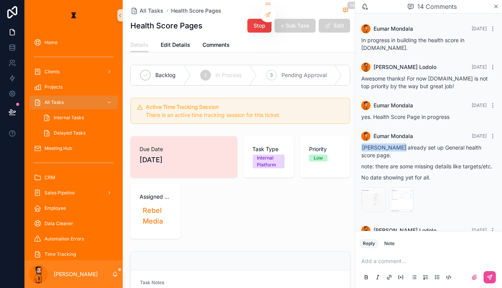
scroll to position [438, 0]
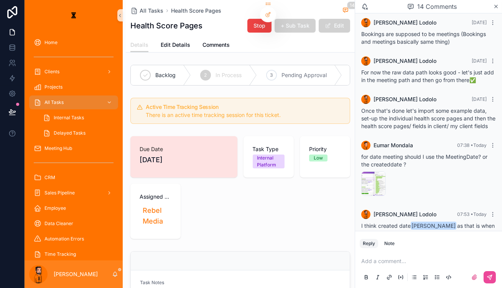
click at [402, 261] on p "scrollable content" at bounding box center [430, 261] width 138 height 8
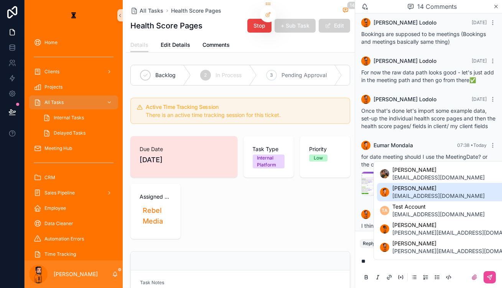
click at [425, 200] on span "[EMAIL_ADDRESS][DOMAIN_NAME]" at bounding box center [438, 196] width 92 height 8
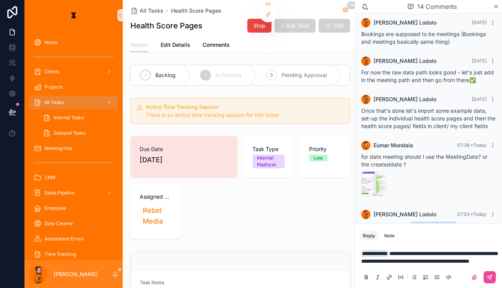
click at [483, 277] on div "scrollable content" at bounding box center [480, 277] width 31 height 12
click at [495, 278] on div "scrollable content" at bounding box center [480, 277] width 31 height 12
click at [495, 278] on button "scrollable content" at bounding box center [489, 277] width 12 height 12
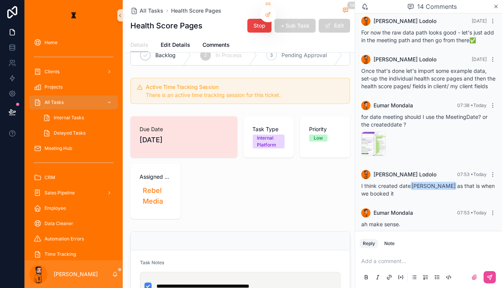
scroll to position [69, 0]
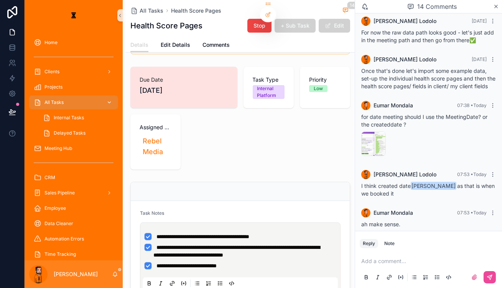
click at [56, 99] on span "All Tasks" at bounding box center [53, 102] width 19 height 6
